Goal: Information Seeking & Learning: Learn about a topic

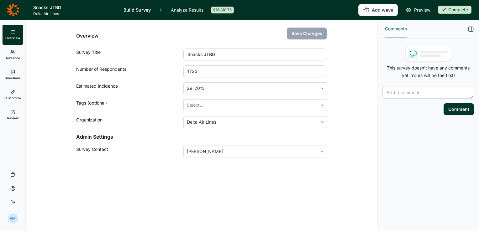
click at [187, 6] on link "Analyze Results" at bounding box center [187, 10] width 33 height 20
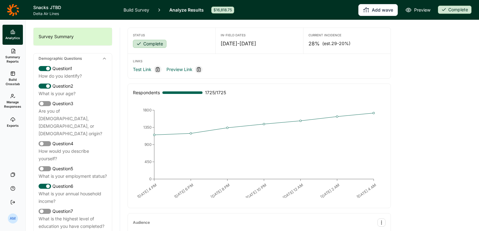
click at [15, 56] on span "Summary Reports" at bounding box center [12, 59] width 15 height 9
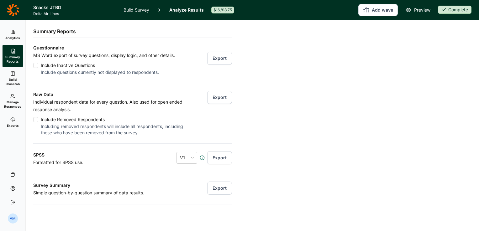
click at [213, 96] on button "Export" at bounding box center [219, 97] width 25 height 13
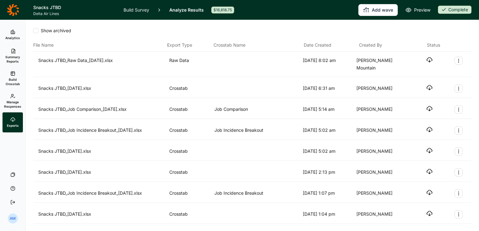
click at [428, 53] on div "Snacks JTBD_Raw Data_[DATE].xlsx Raw Data [DATE] 8:02 am [PERSON_NAME] Mountain" at bounding box center [252, 64] width 439 height 25
click at [427, 61] on use "button" at bounding box center [429, 60] width 5 height 5
click at [138, 9] on link "Build Survey" at bounding box center [137, 10] width 26 height 20
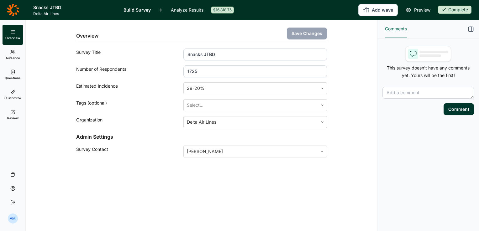
click at [14, 80] on span "Questions" at bounding box center [13, 78] width 16 height 4
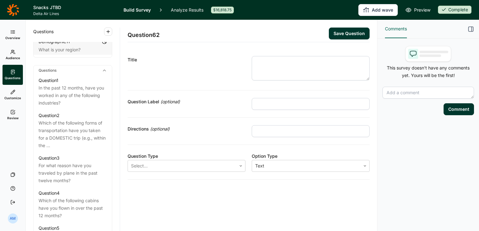
scroll to position [284, 0]
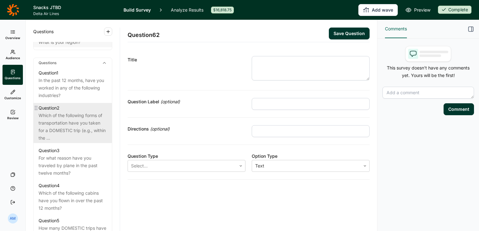
click at [66, 121] on div "Which of the following forms of transportation have you taken for a DOMESTIC tr…" at bounding box center [73, 127] width 68 height 30
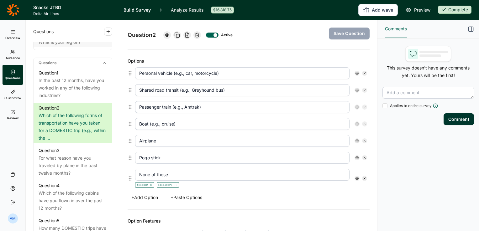
scroll to position [158, 0]
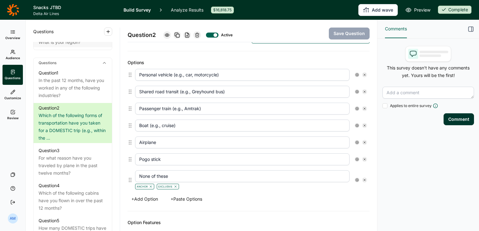
click at [13, 37] on span "Overview" at bounding box center [12, 38] width 15 height 4
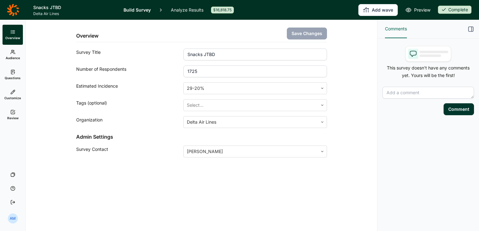
click at [183, 10] on link "Analyze Results" at bounding box center [187, 10] width 33 height 20
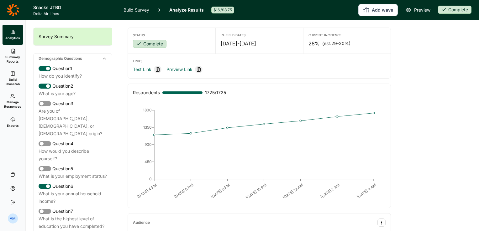
click at [12, 58] on span "Summary Reports" at bounding box center [12, 59] width 15 height 9
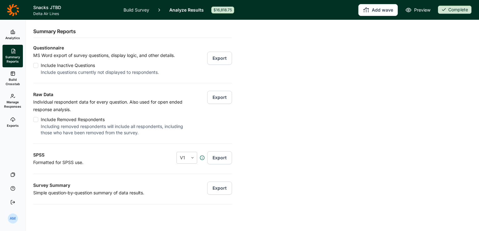
click at [13, 71] on link "Build Crosstab" at bounding box center [13, 78] width 20 height 23
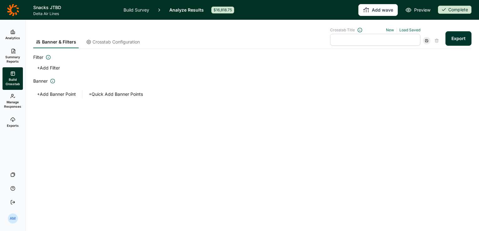
click at [13, 102] on span "Manage Responses" at bounding box center [12, 104] width 17 height 9
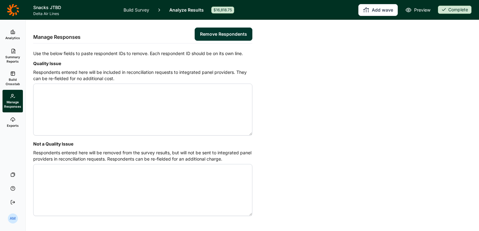
click at [14, 31] on icon at bounding box center [12, 31] width 5 height 5
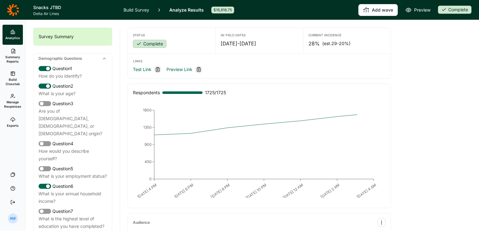
click at [13, 51] on icon at bounding box center [12, 51] width 5 height 5
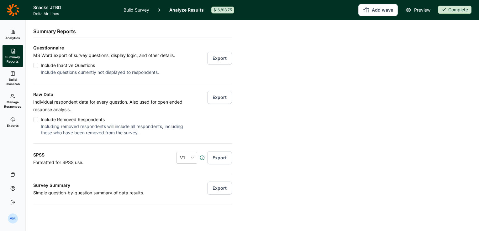
click at [11, 33] on icon at bounding box center [12, 31] width 5 height 5
